Goal: Task Accomplishment & Management: Manage account settings

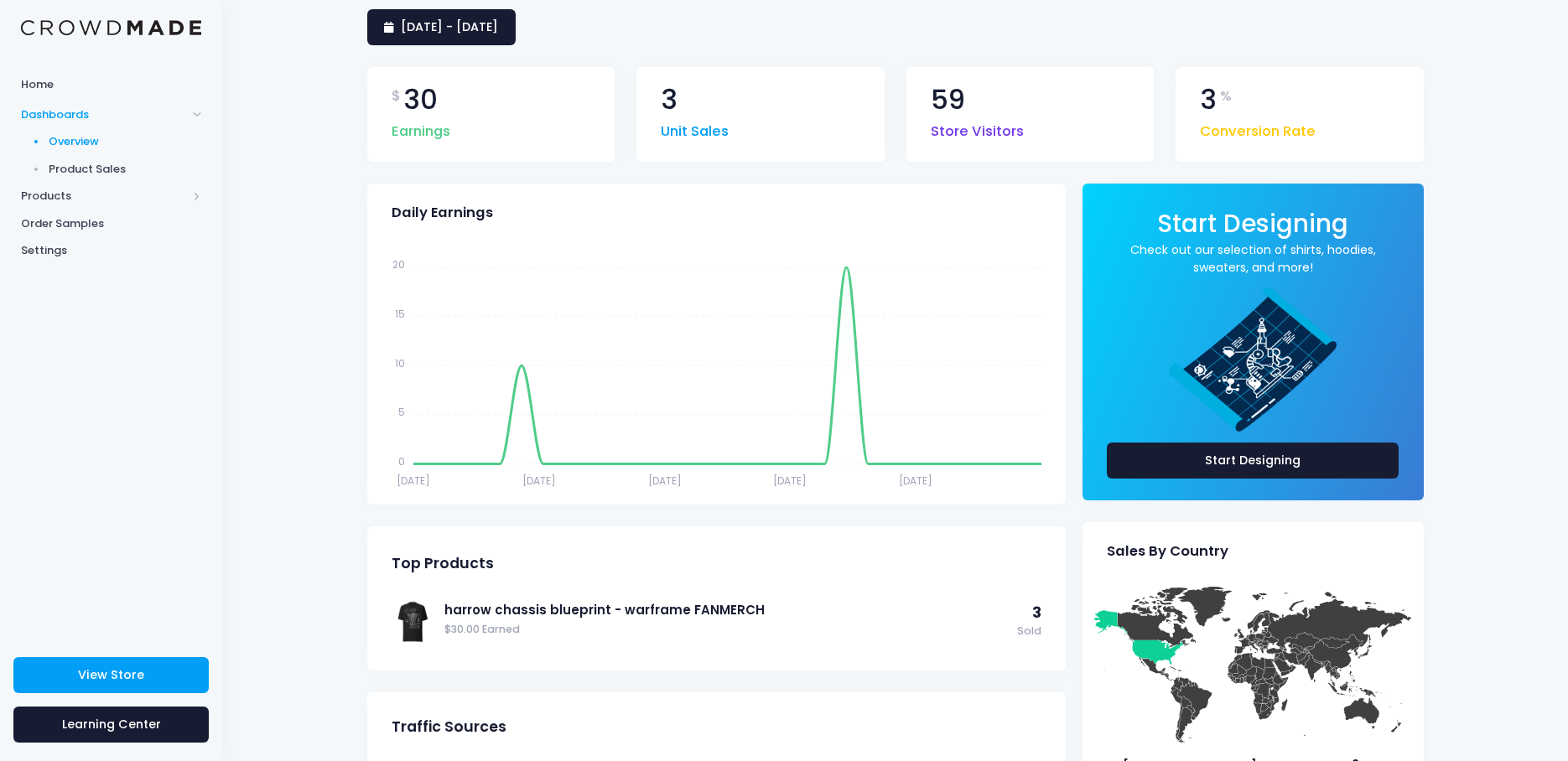
scroll to position [168, 0]
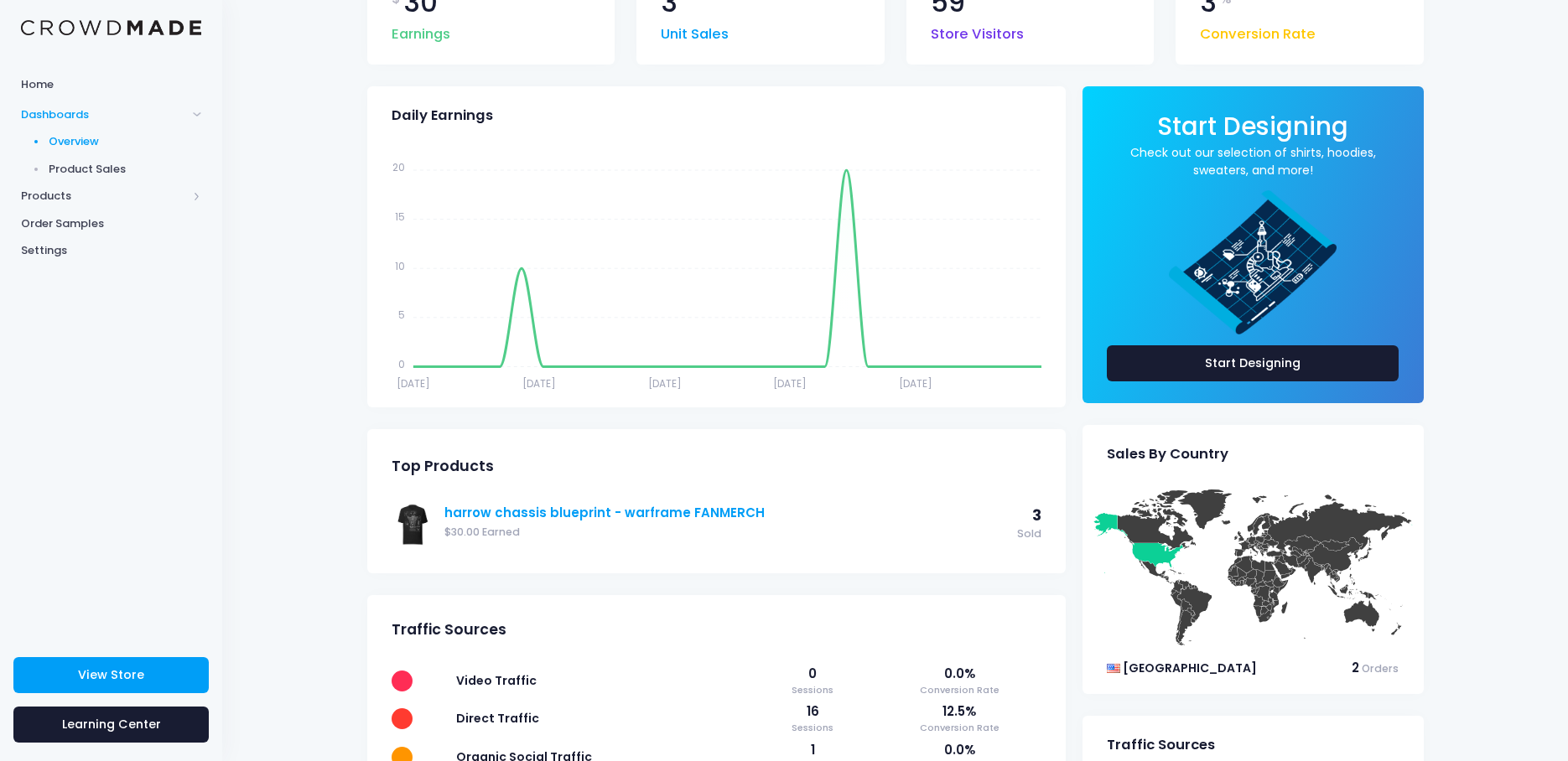
click at [664, 508] on link "harrow chassis blueprint - warframe FANMERCH" at bounding box center [727, 513] width 565 height 19
click at [561, 507] on link "harrow chassis blueprint - warframe FANMERCH" at bounding box center [727, 513] width 565 height 19
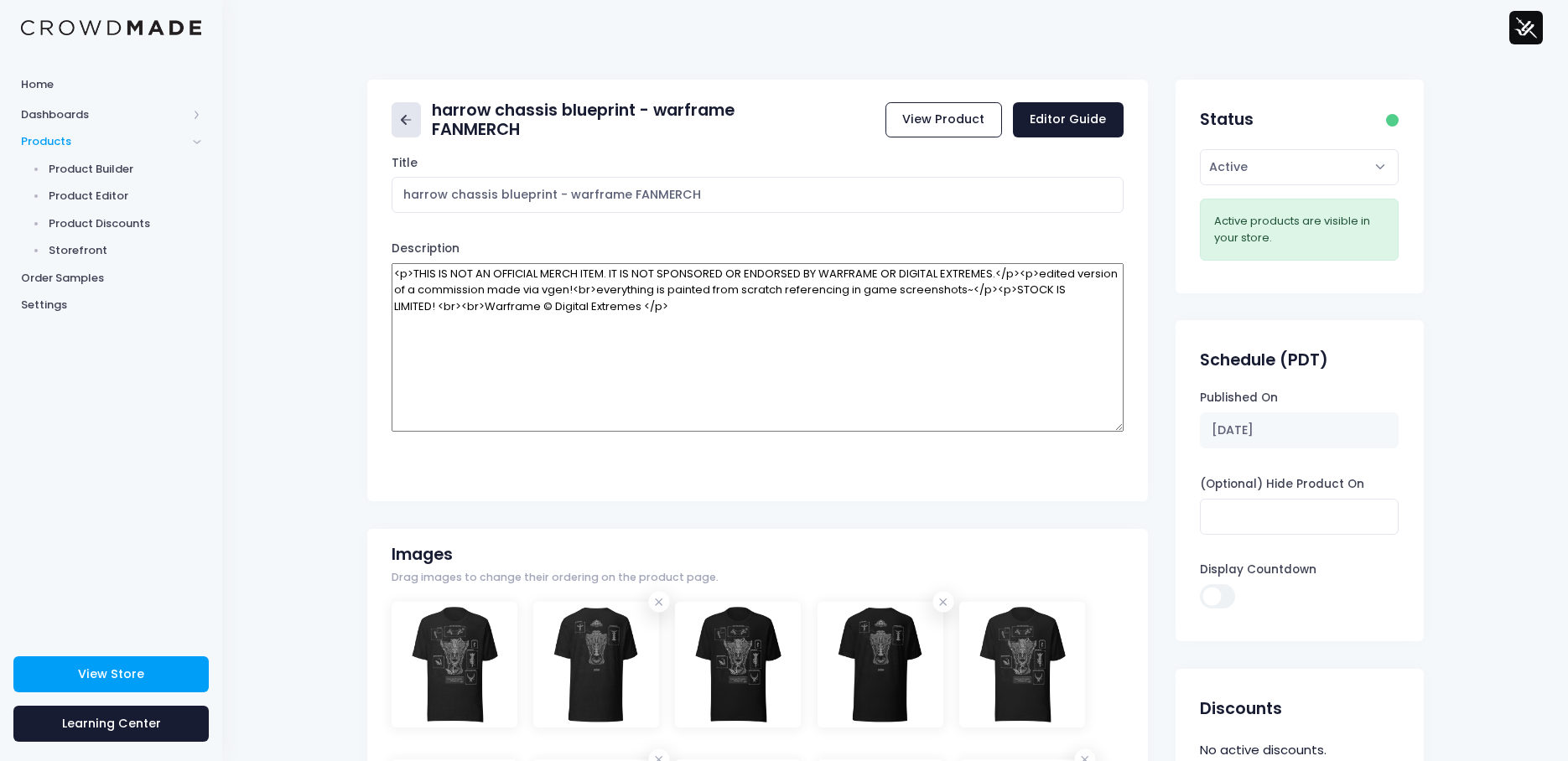
click at [398, 114] on icon at bounding box center [405, 120] width 19 height 19
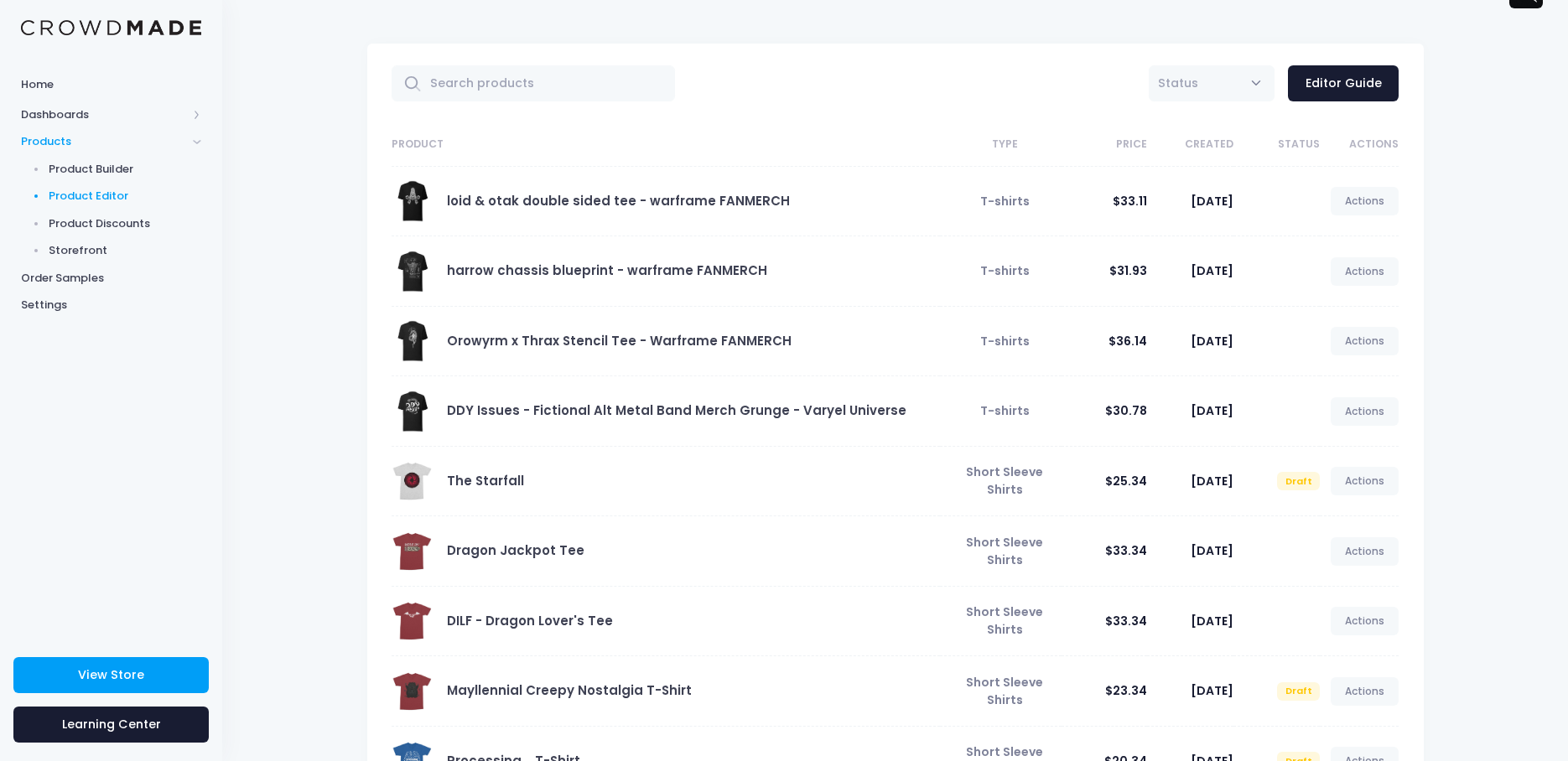
scroll to position [6, 0]
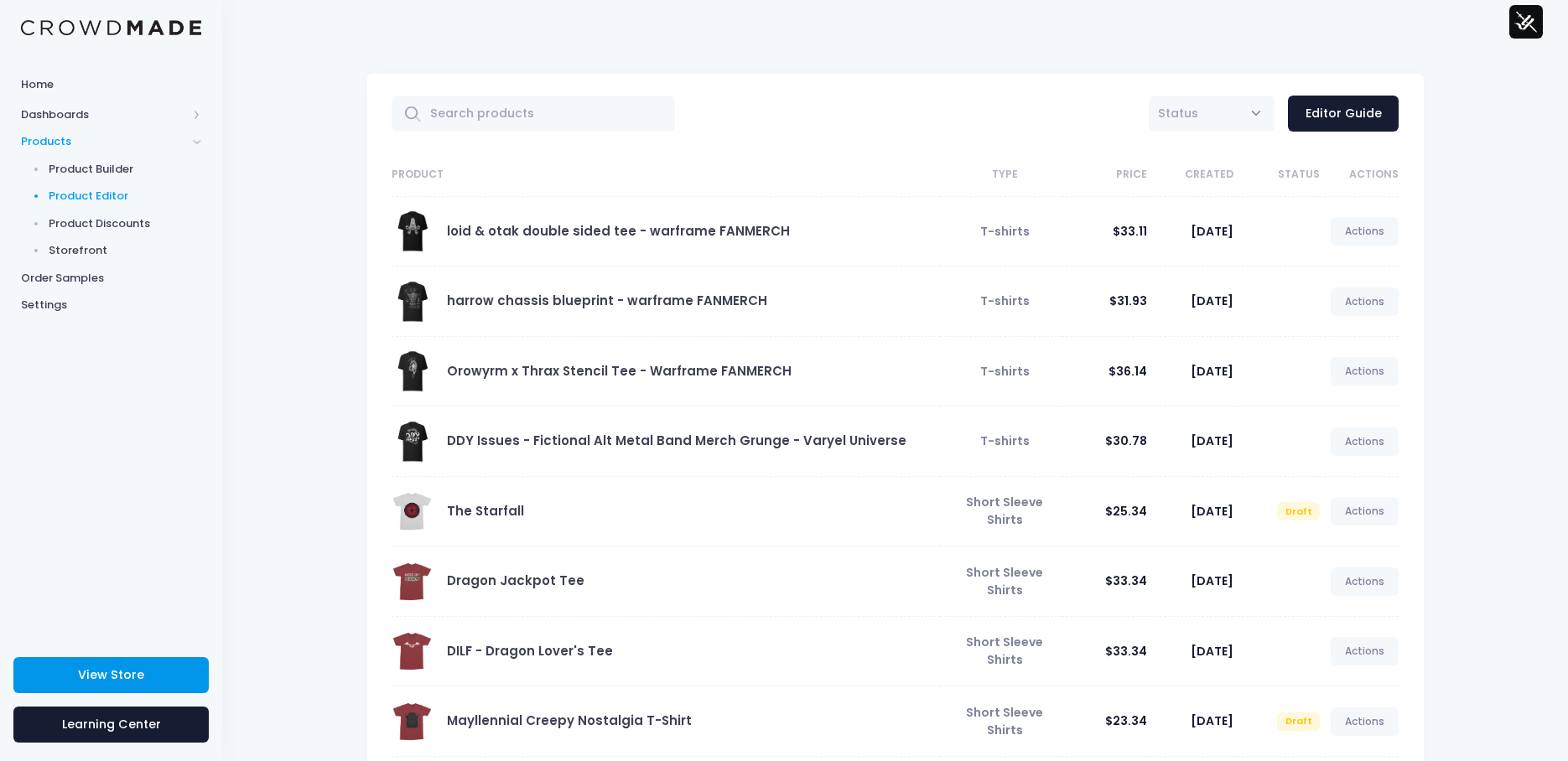
click at [142, 667] on span "View Store" at bounding box center [111, 675] width 67 height 17
